Goal: Task Accomplishment & Management: Use online tool/utility

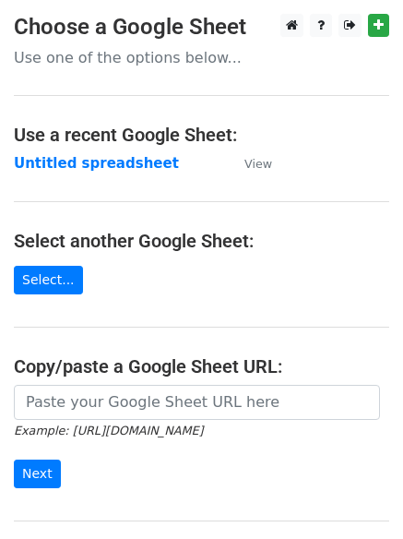
click at [109, 172] on td "Untitled spreadsheet" at bounding box center [120, 163] width 212 height 21
click at [118, 161] on strong "Untitled spreadsheet" at bounding box center [96, 163] width 165 height 17
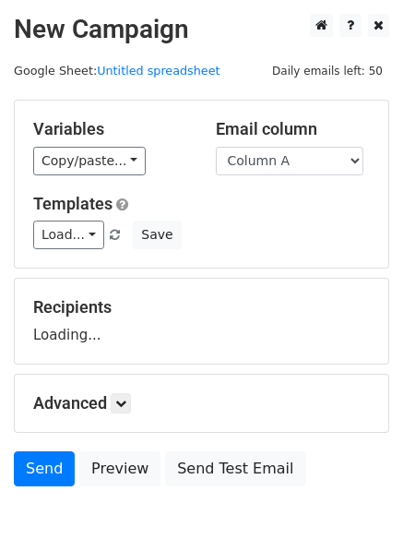
click at [313, 221] on div "Load... No templates saved Save" at bounding box center [201, 234] width 364 height 29
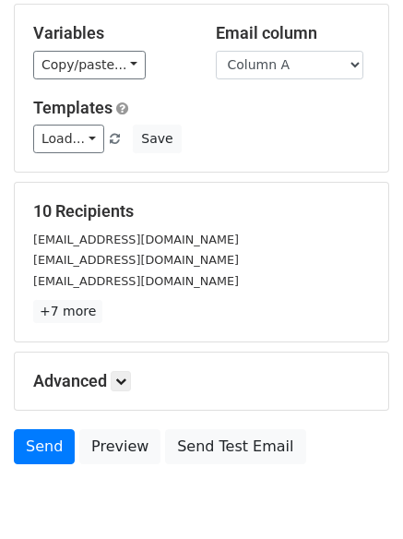
scroll to position [178, 0]
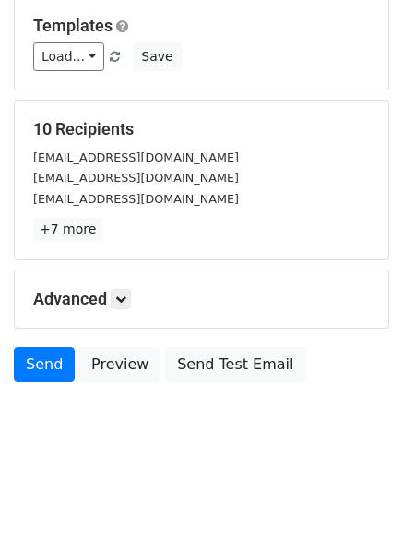
click at [336, 327] on div "Advanced Tracking Track Opens UTM Codes Track Clicks Filters Only include sprea…" at bounding box center [202, 298] width 374 height 57
click at [126, 296] on icon at bounding box center [120, 298] width 11 height 11
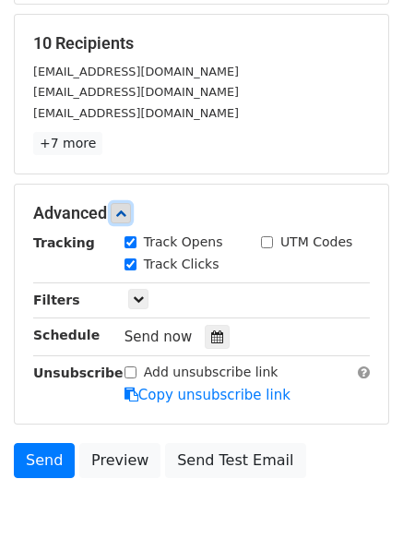
scroll to position [359, 0]
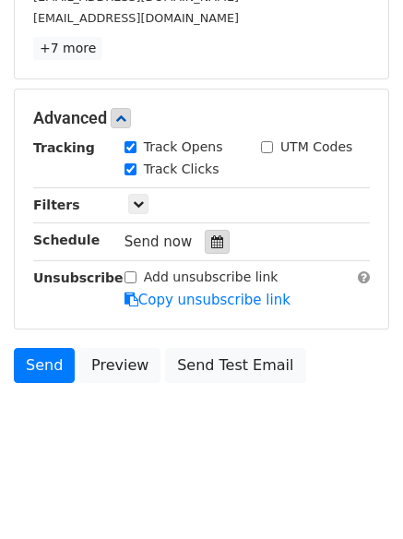
click at [211, 239] on icon at bounding box center [217, 241] width 12 height 13
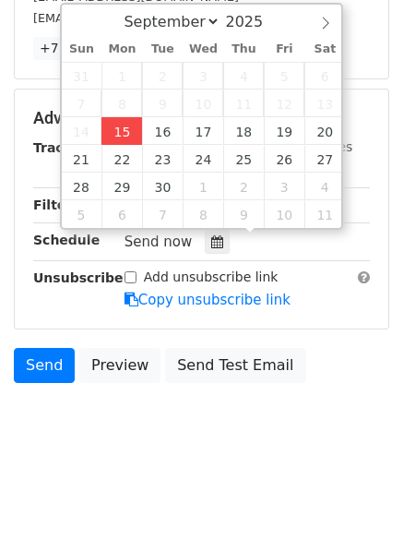
type input "2025-09-15 12:00"
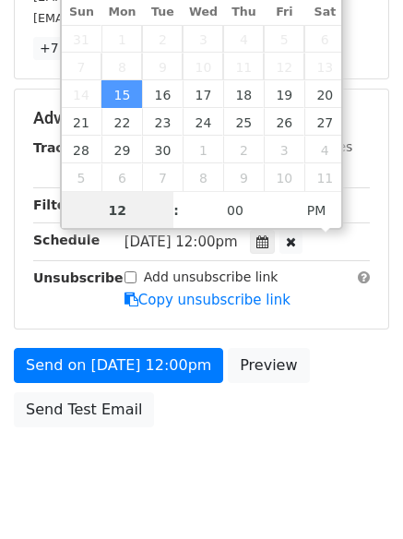
scroll to position [1, 0]
type input "4"
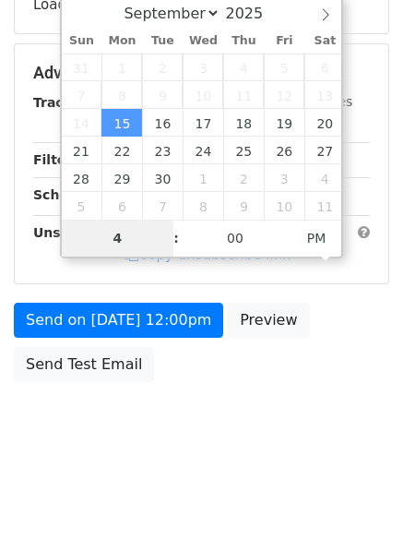
scroll to position [329, 0]
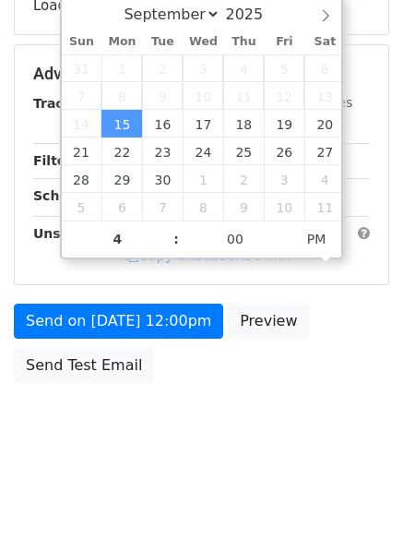
type input "2025-09-15 16:00"
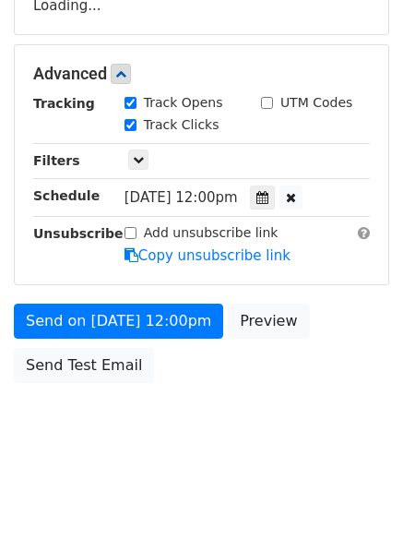
click at [206, 398] on body "New Campaign Daily emails left: 50 Google Sheet: Untitled spreadsheet Variables…" at bounding box center [201, 75] width 403 height 781
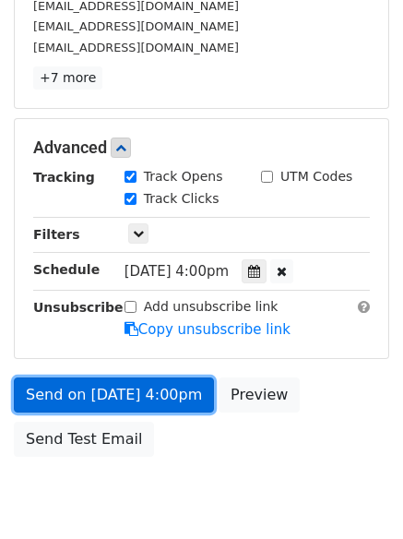
click at [186, 394] on link "Send on Sep 15 at 4:00pm" at bounding box center [114, 394] width 200 height 35
click at [166, 392] on link "Send on Sep 15 at 4:00pm" at bounding box center [114, 394] width 200 height 35
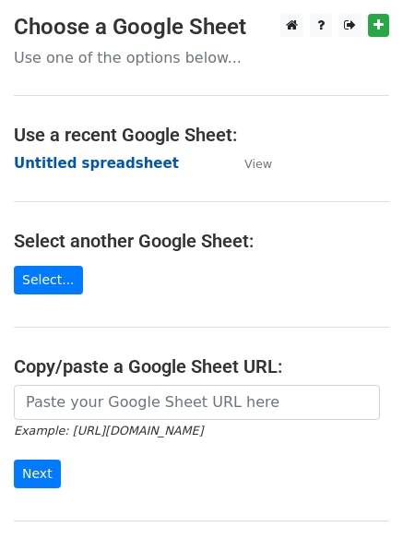
click at [117, 155] on strong "Untitled spreadsheet" at bounding box center [96, 163] width 165 height 17
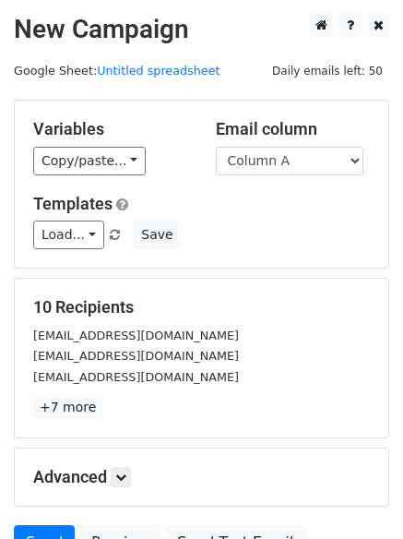
click at [280, 214] on div "Templates Load... No templates saved Save" at bounding box center [201, 222] width 364 height 56
click at [330, 171] on select "Column A Column B Column C Column D Column E" at bounding box center [290, 161] width 148 height 29
select select "Column B"
click at [216, 147] on select "Column A Column B Column C Column D Column E" at bounding box center [290, 161] width 148 height 29
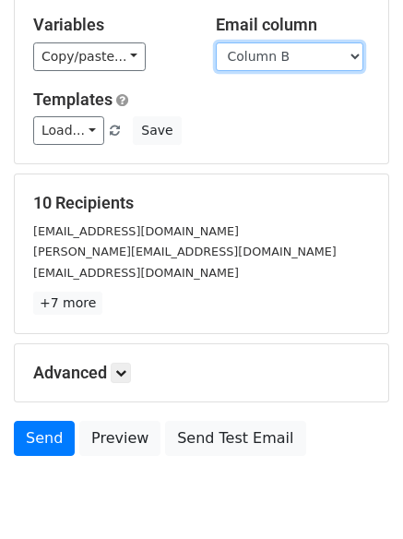
scroll to position [178, 0]
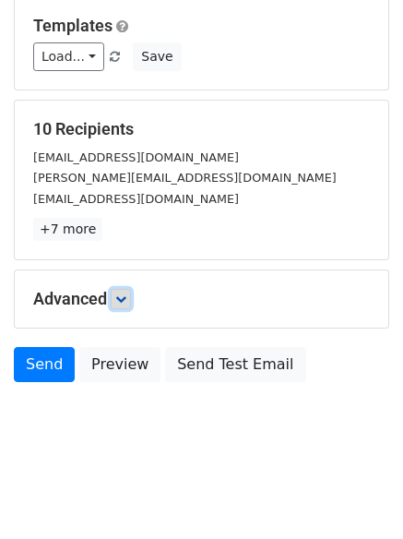
click at [114, 299] on link at bounding box center [121, 299] width 20 height 20
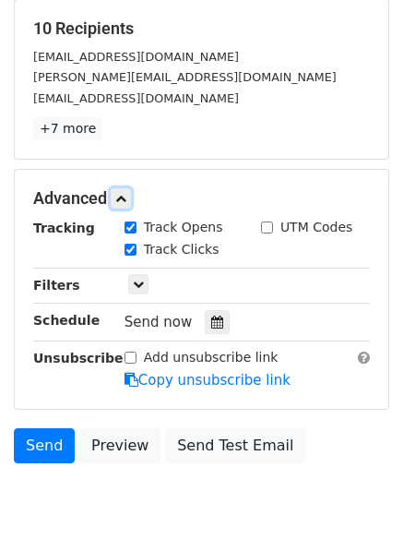
scroll to position [359, 0]
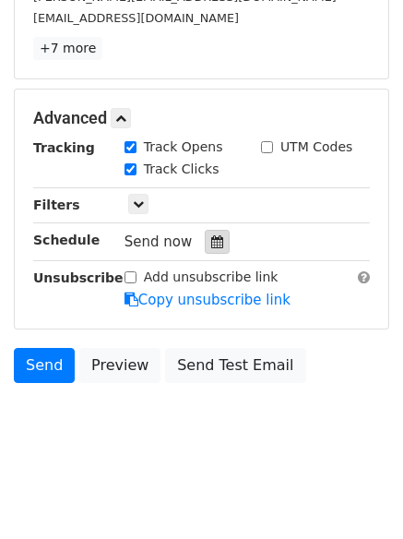
click at [211, 241] on icon at bounding box center [217, 241] width 12 height 13
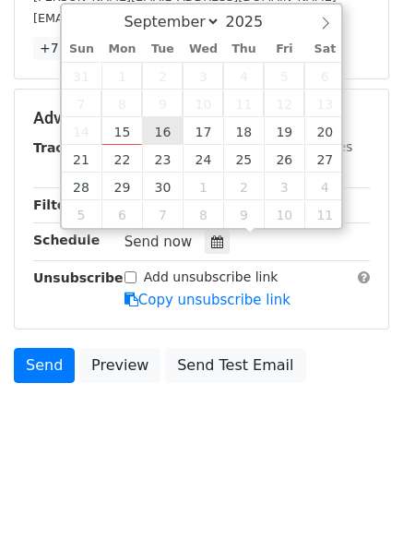
type input "2025-09-16 12:00"
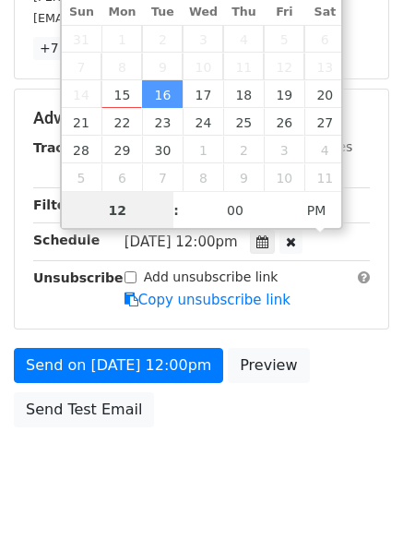
scroll to position [1, 0]
type input "5"
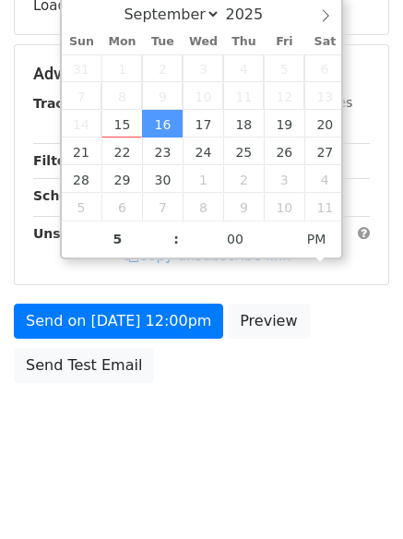
type input "2025-09-16 17:00"
click at [268, 422] on body "New Campaign Daily emails left: 50 Google Sheet: Untitled spreadsheet Variables…" at bounding box center [201, 75] width 403 height 781
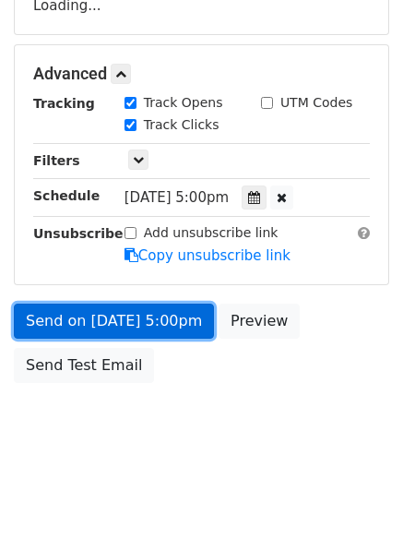
click at [111, 331] on link "Send on Sep 16 at 5:00pm" at bounding box center [114, 320] width 200 height 35
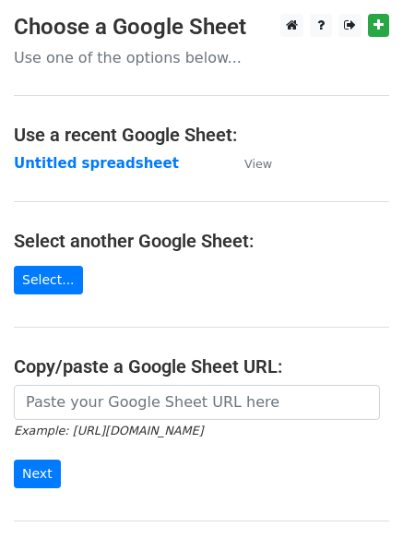
click at [100, 156] on strong "Untitled spreadsheet" at bounding box center [96, 163] width 165 height 17
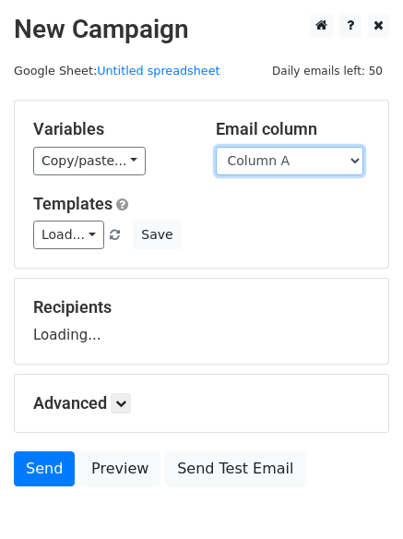
click at [263, 167] on select "Column A Column B Column C Column D Column E" at bounding box center [290, 161] width 148 height 29
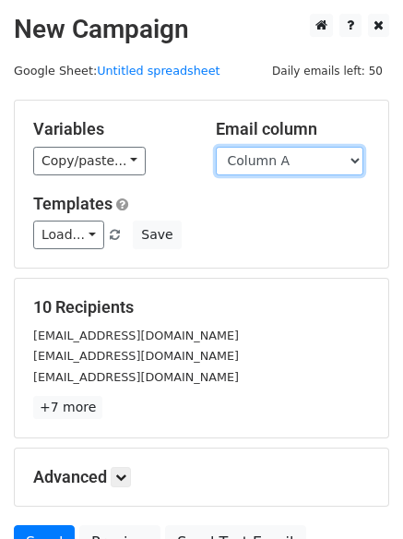
click at [284, 154] on select "Column A Column B Column C Column D Column E" at bounding box center [290, 161] width 148 height 29
select select "Column C"
click at [216, 147] on select "Column A Column B Column C Column D Column E" at bounding box center [290, 161] width 148 height 29
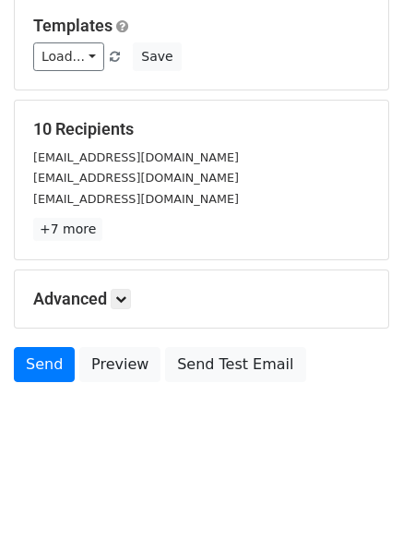
click at [140, 299] on h5 "Advanced" at bounding box center [201, 299] width 337 height 20
click at [126, 299] on icon at bounding box center [120, 298] width 11 height 11
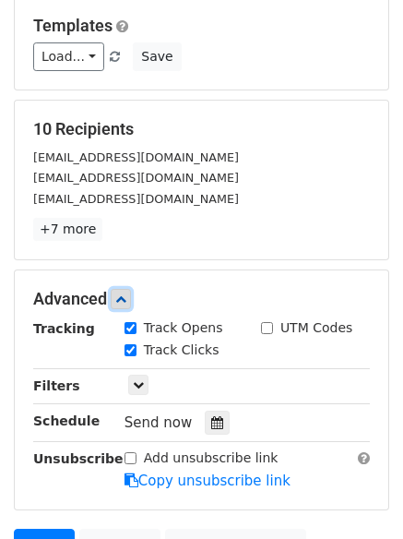
scroll to position [359, 0]
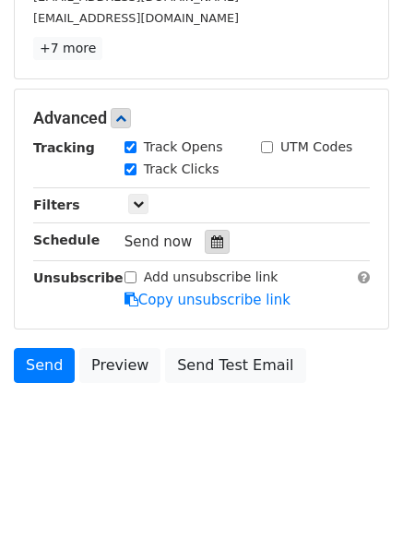
click at [205, 236] on div at bounding box center [217, 242] width 25 height 24
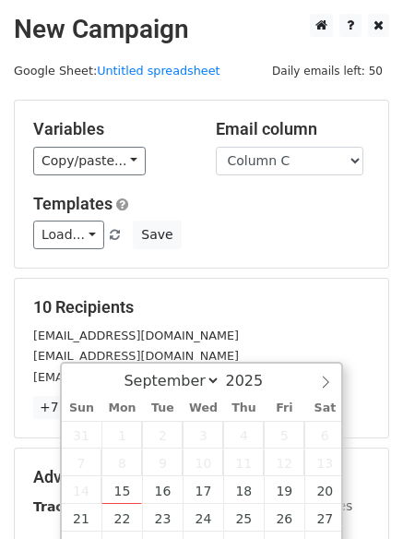
scroll to position [184, 0]
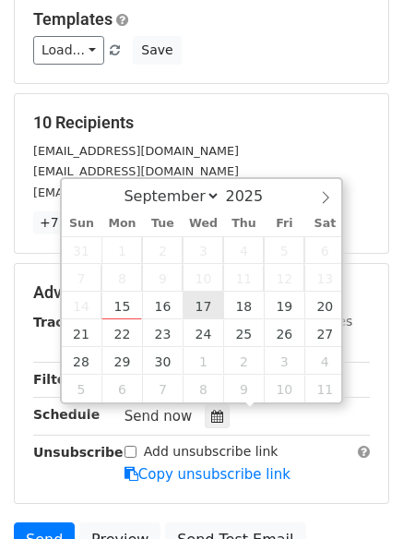
type input "2025-09-17 12:00"
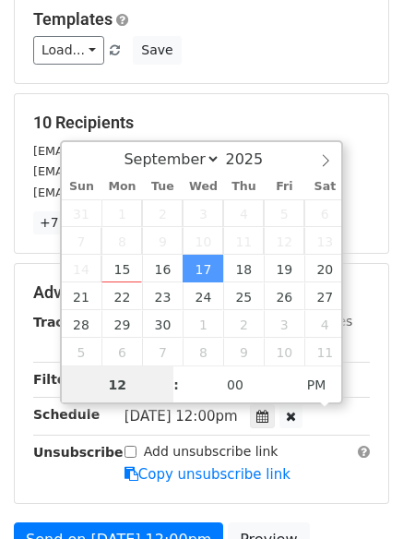
scroll to position [1, 0]
type input "6"
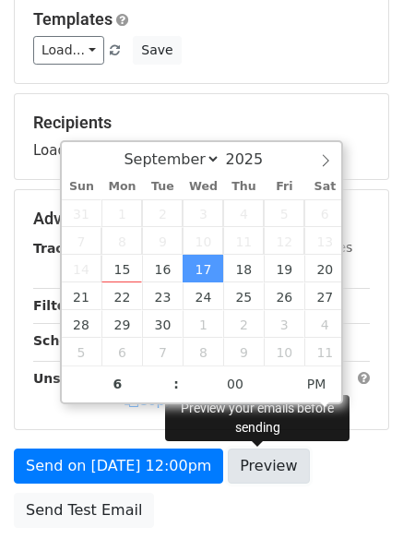
type input "2025-09-17 18:00"
click at [291, 475] on link "Preview" at bounding box center [268, 465] width 81 height 35
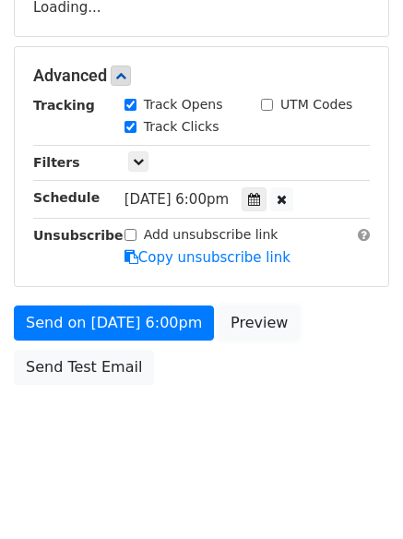
scroll to position [329, 0]
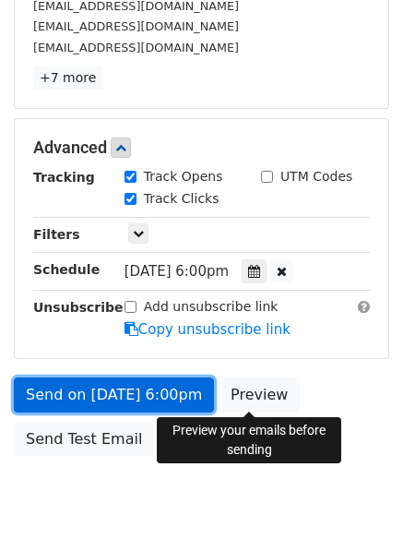
click at [171, 394] on link "Send on Sep 17 at 6:00pm" at bounding box center [114, 394] width 200 height 35
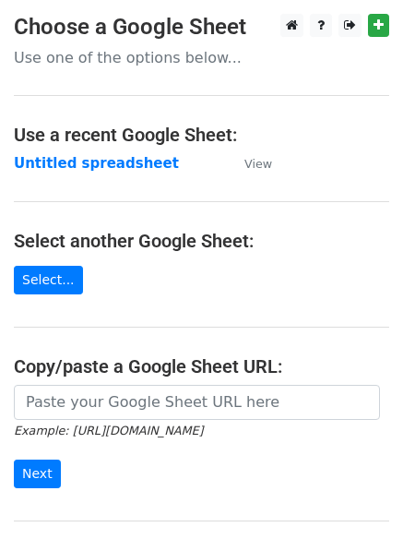
click at [105, 168] on strong "Untitled spreadsheet" at bounding box center [96, 163] width 165 height 17
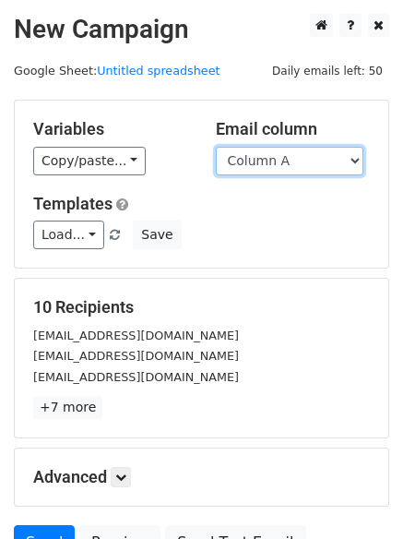
click at [305, 168] on select "Column A Column B Column C Column D Column E" at bounding box center [290, 161] width 148 height 29
select select "Column D"
click at [216, 147] on select "Column A Column B Column C Column D Column E" at bounding box center [290, 161] width 148 height 29
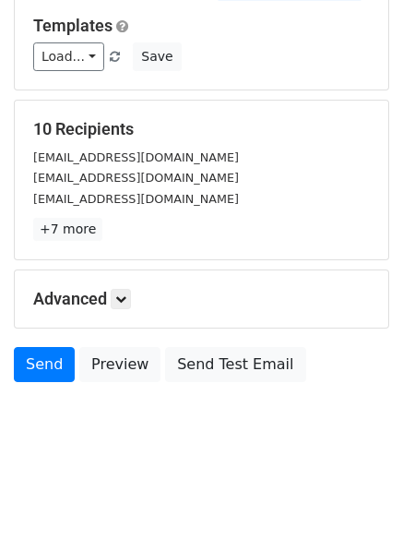
scroll to position [104, 0]
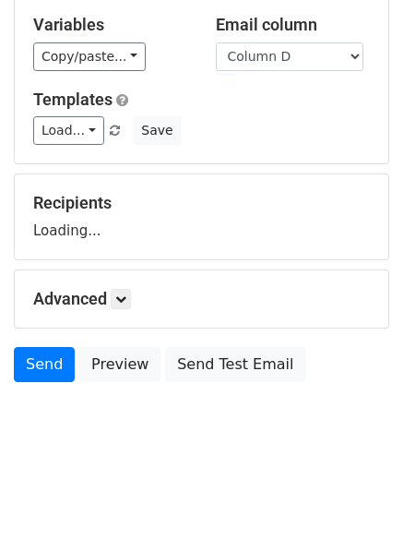
click at [199, 432] on body "New Campaign Daily emails left: 50 Google Sheet: Untitled spreadsheet Variables…" at bounding box center [201, 187] width 403 height 555
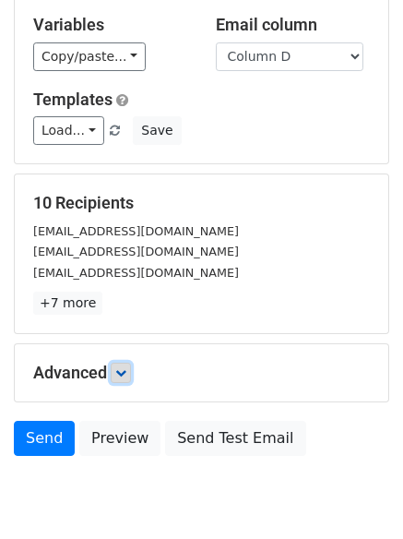
click at [124, 378] on link at bounding box center [121, 372] width 20 height 20
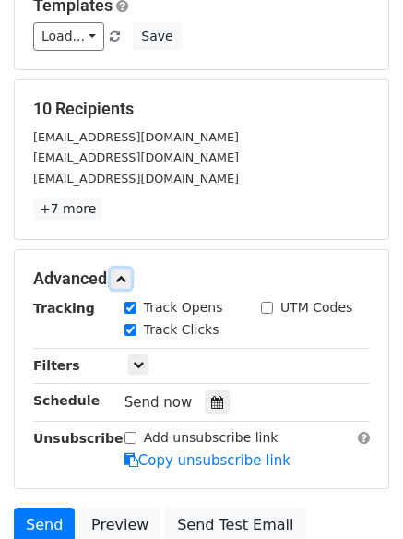
scroll to position [309, 0]
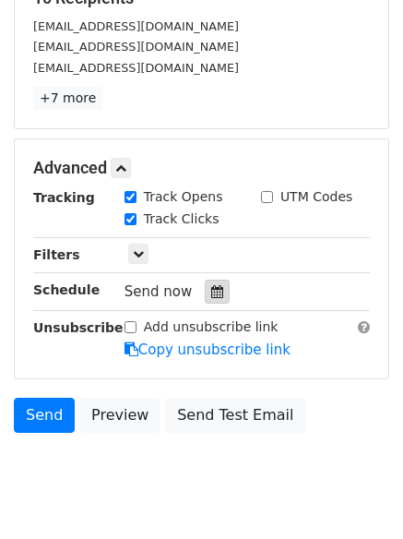
click at [212, 294] on icon at bounding box center [217, 291] width 12 height 13
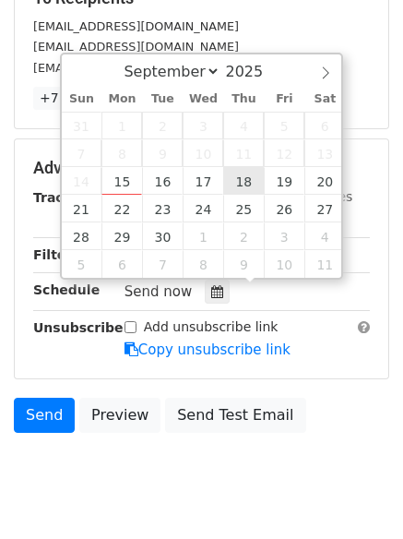
type input "2025-09-18 12:00"
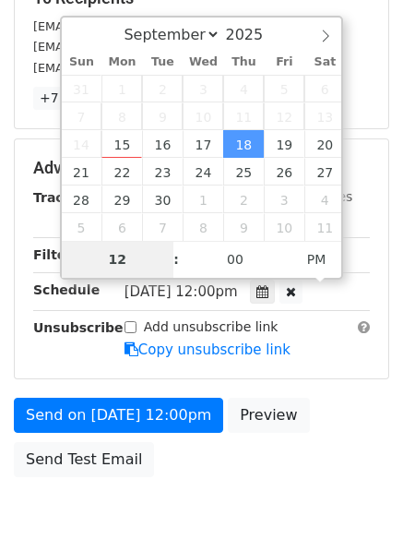
type input "7"
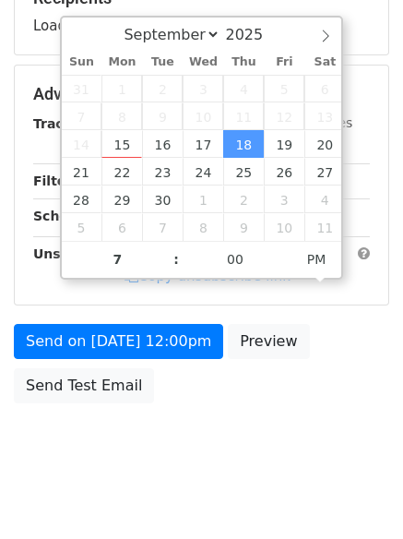
type input "2025-09-18 19:00"
click at [173, 456] on body "New Campaign Daily emails left: 50 Google Sheet: Untitled spreadsheet Variables…" at bounding box center [201, 95] width 403 height 781
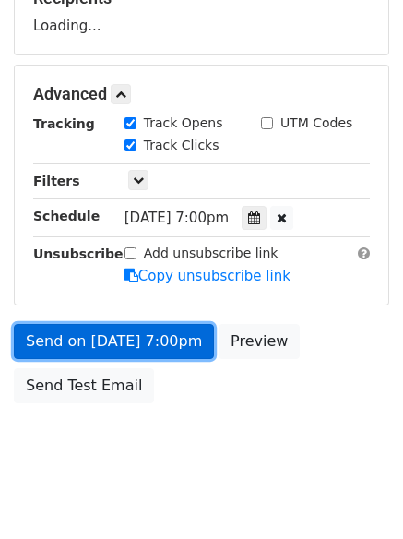
click at [150, 340] on link "Send on Sep 18 at 7:00pm" at bounding box center [114, 341] width 200 height 35
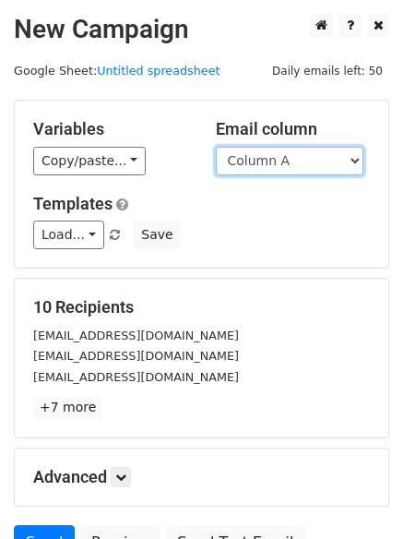
click at [296, 166] on select "Column A Column B Column C Column D Column E" at bounding box center [290, 161] width 148 height 29
select select "Column E"
click at [216, 147] on select "Column A Column B Column C Column D Column E" at bounding box center [290, 161] width 148 height 29
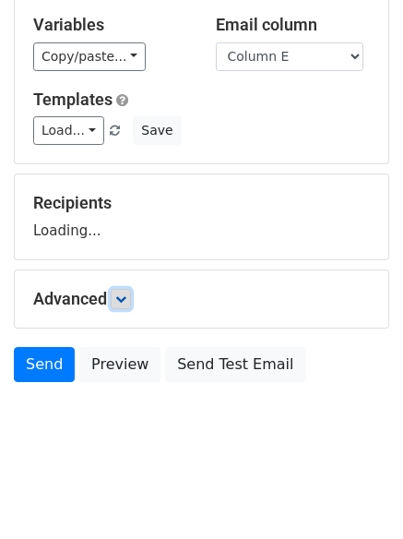
click at [125, 293] on link at bounding box center [121, 299] width 20 height 20
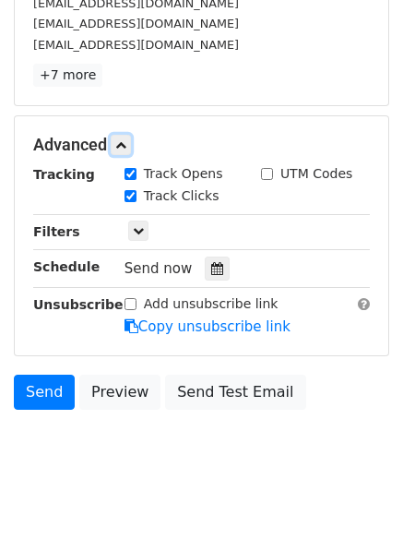
scroll to position [336, 0]
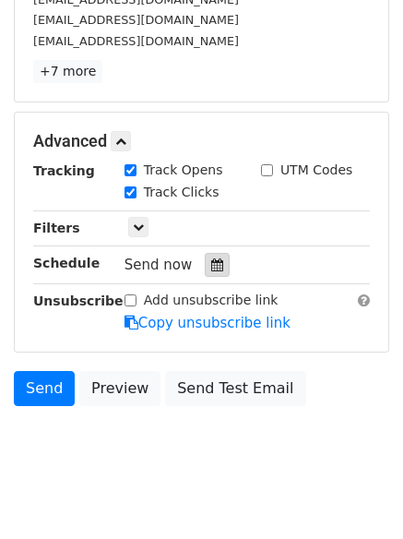
click at [215, 269] on div at bounding box center [217, 265] width 25 height 24
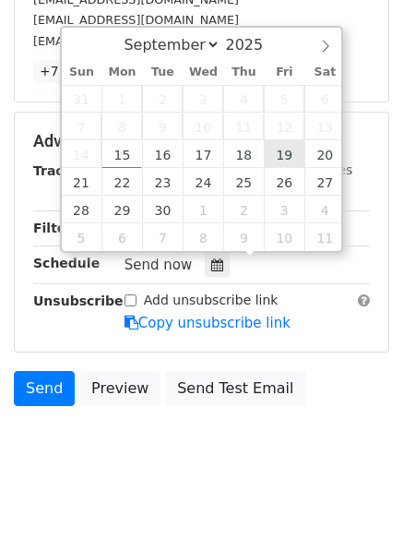
type input "[DATE] 12:00"
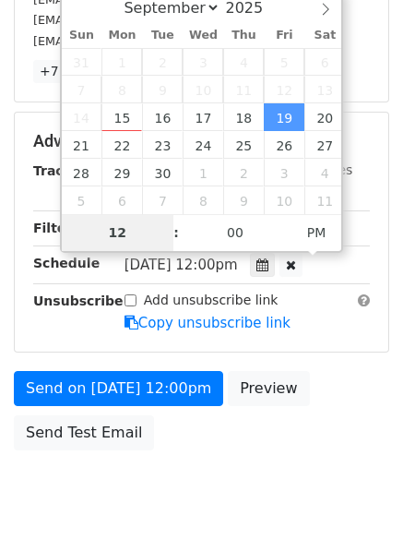
type input "8"
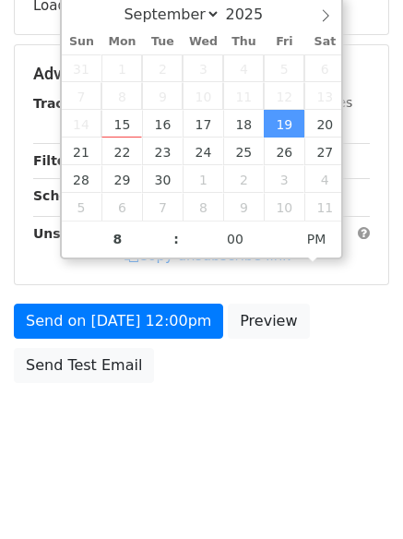
type input "[DATE] 20:00"
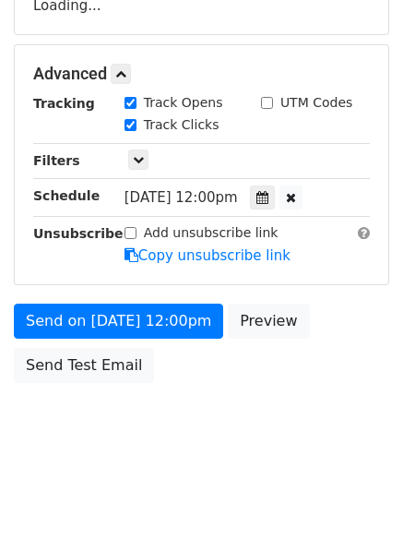
drag, startPoint x: 316, startPoint y: 415, endPoint x: 315, endPoint y: 432, distance: 16.7
click at [316, 416] on body "New Campaign Daily emails left: 50 Google Sheet: Untitled spreadsheet Variables…" at bounding box center [201, 75] width 403 height 781
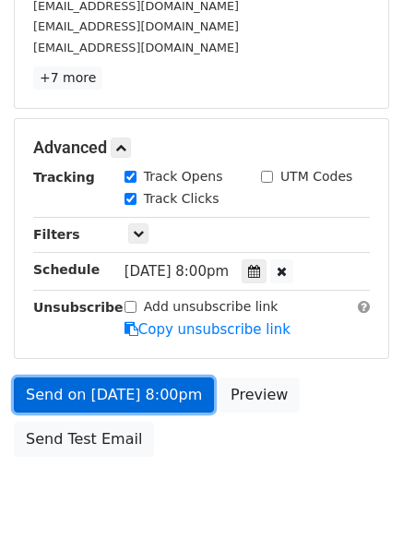
click at [170, 398] on link "Send on [DATE] 8:00pm" at bounding box center [114, 394] width 200 height 35
